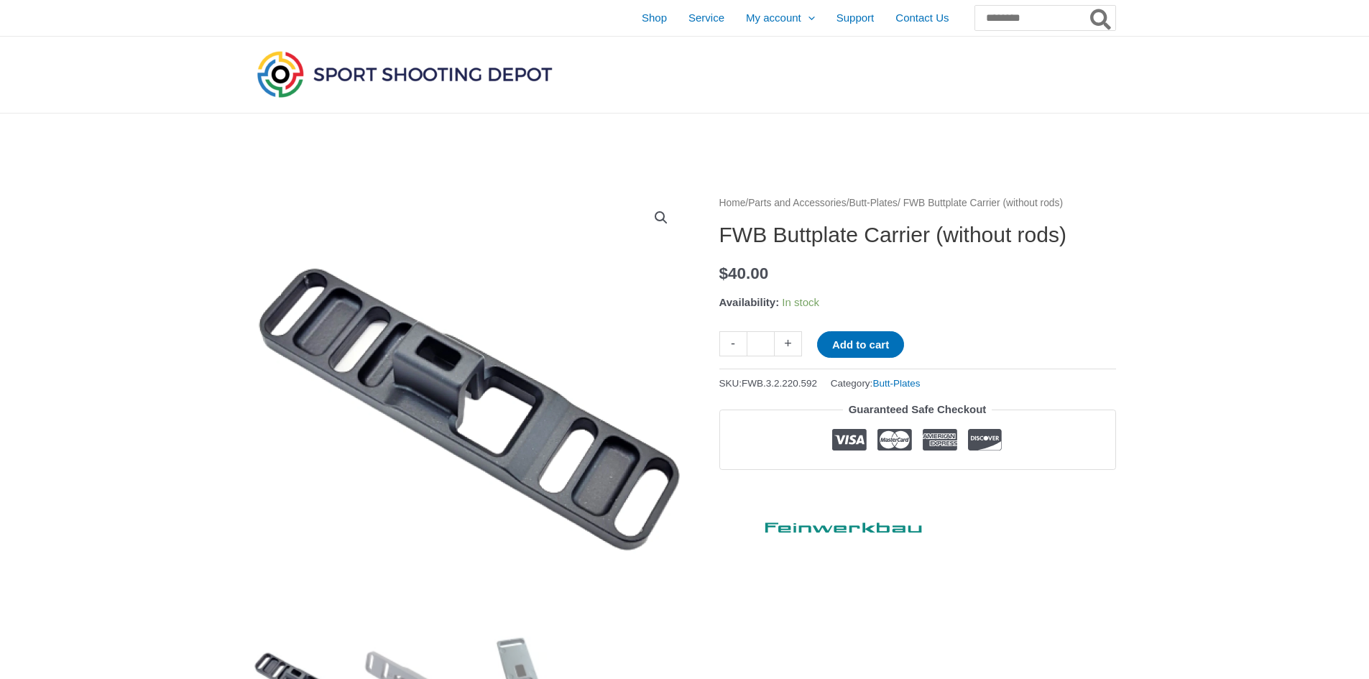
click at [893, 203] on link "Butt-Plates" at bounding box center [873, 203] width 48 height 11
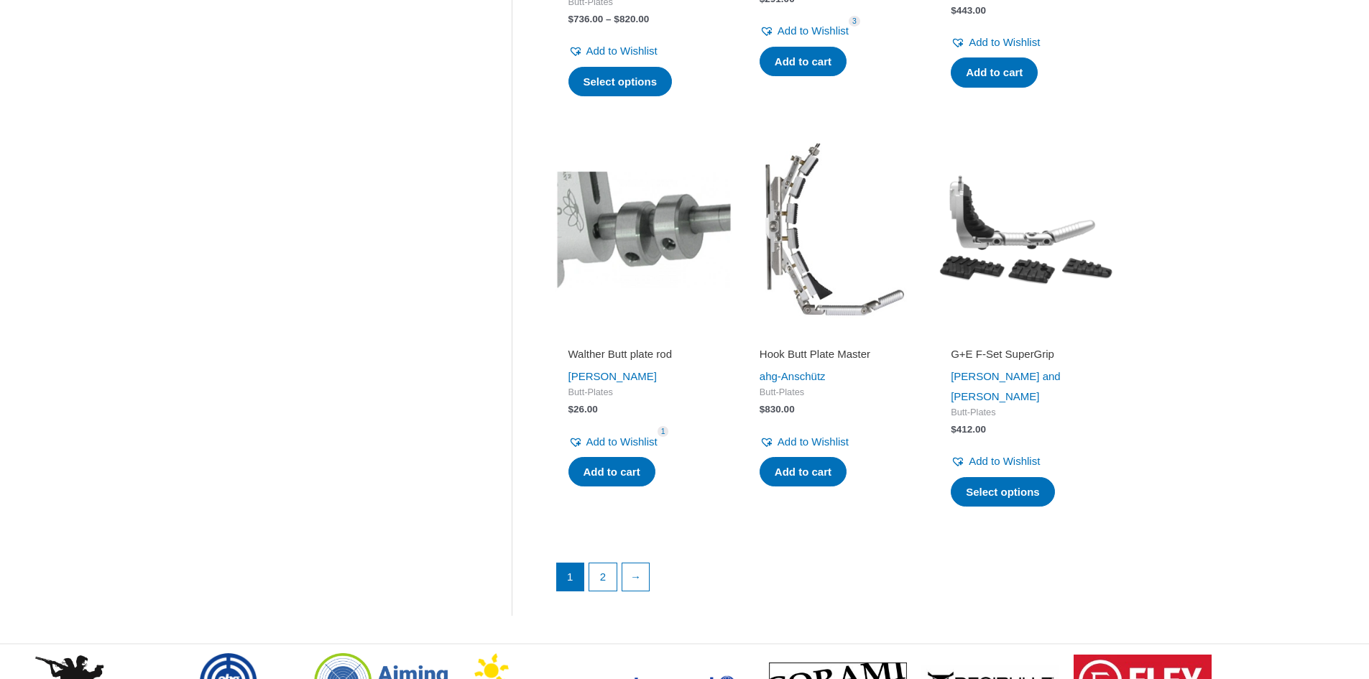
scroll to position [1940, 0]
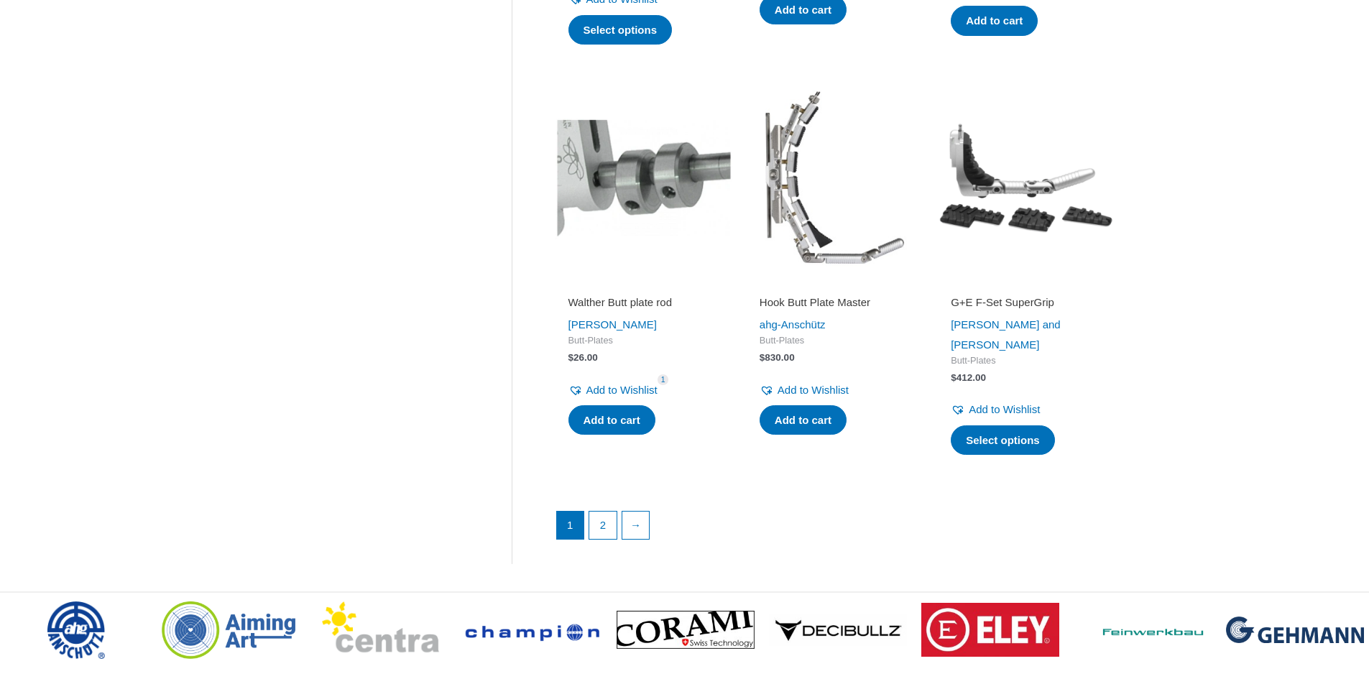
click at [619, 511] on ul "1 2 →" at bounding box center [835, 529] width 558 height 36
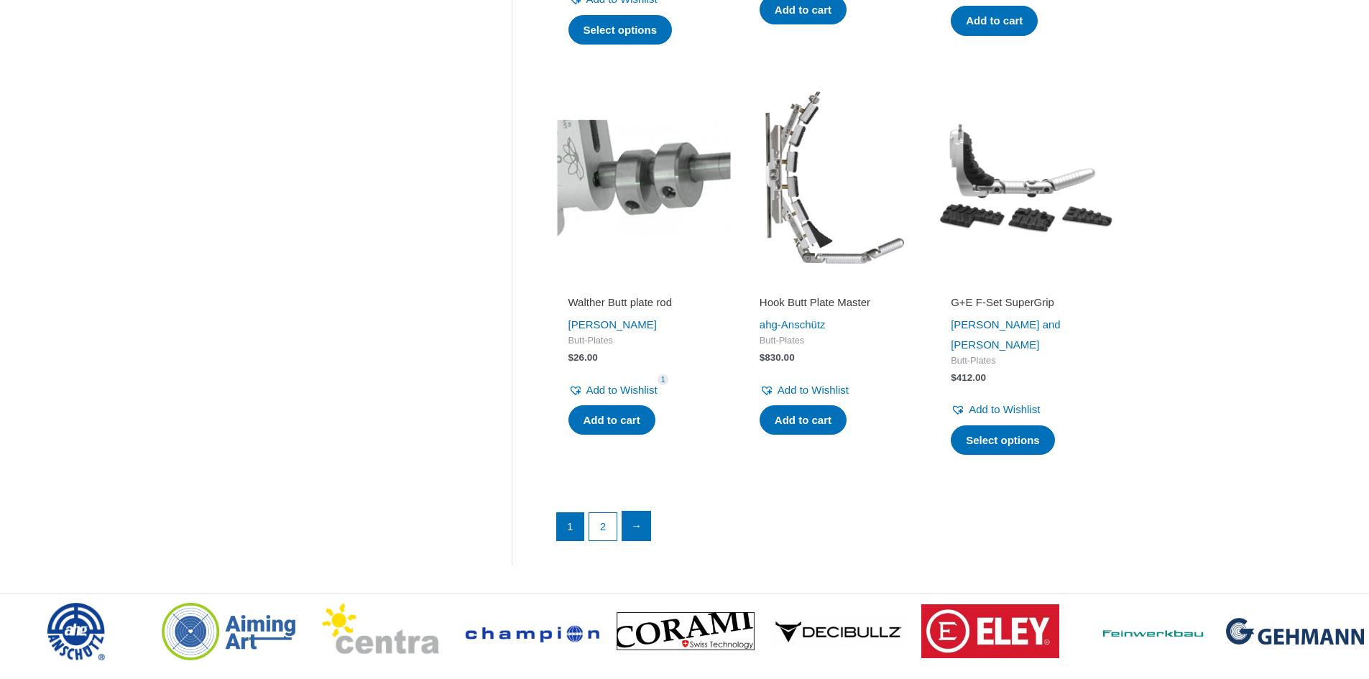
click at [626, 512] on link "→" at bounding box center [636, 526] width 29 height 29
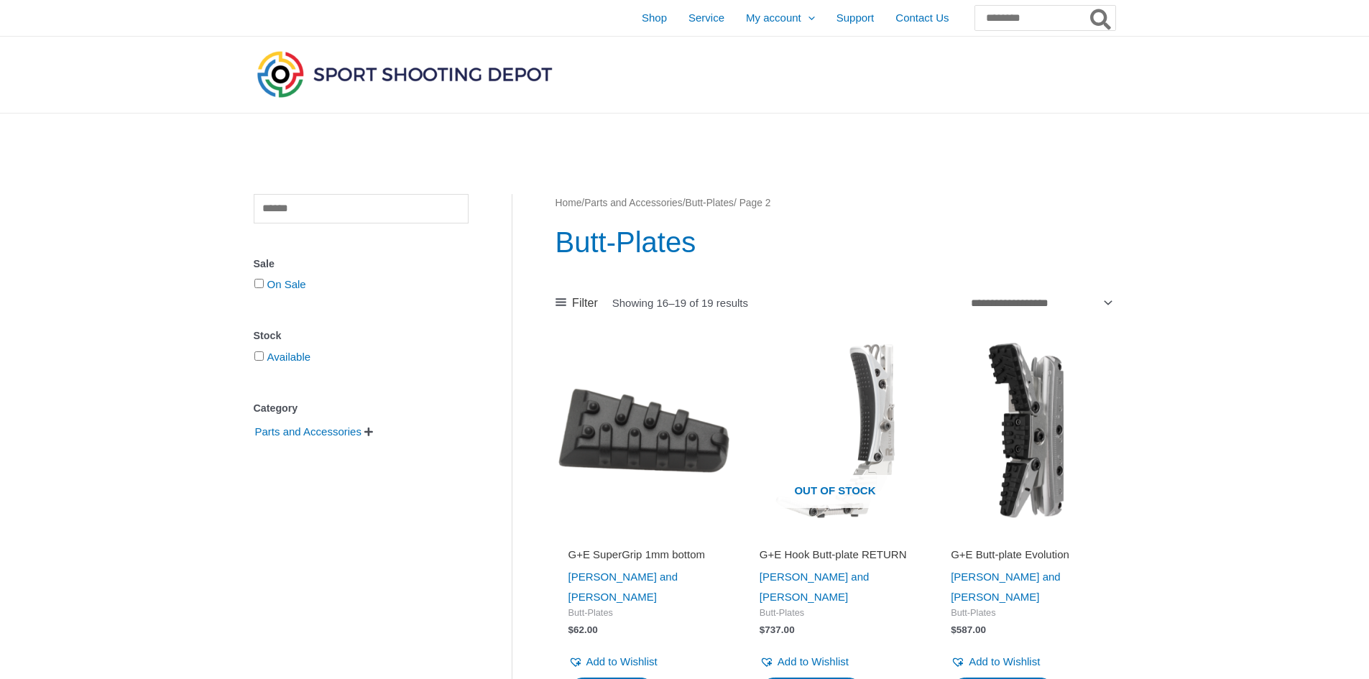
click at [360, 80] on img at bounding box center [405, 73] width 302 height 53
